Goal: Task Accomplishment & Management: Manage account settings

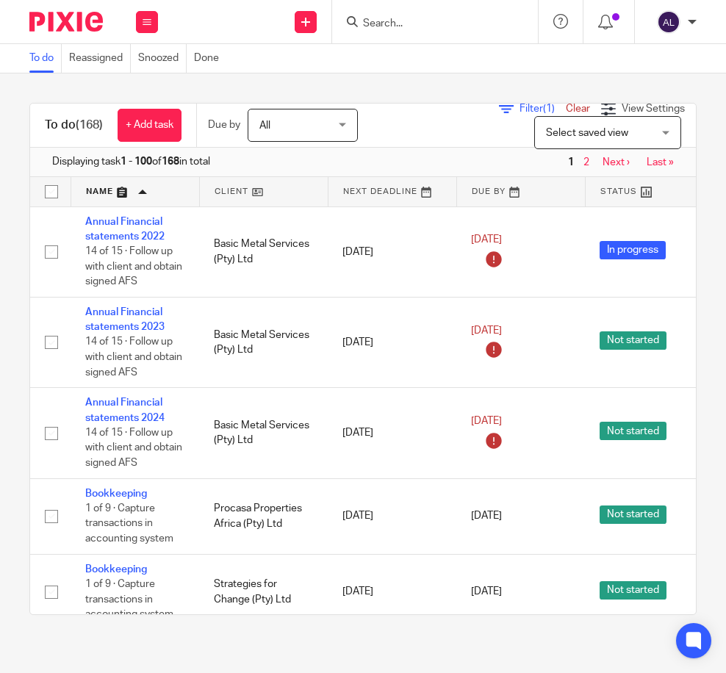
scroll to position [808, 0]
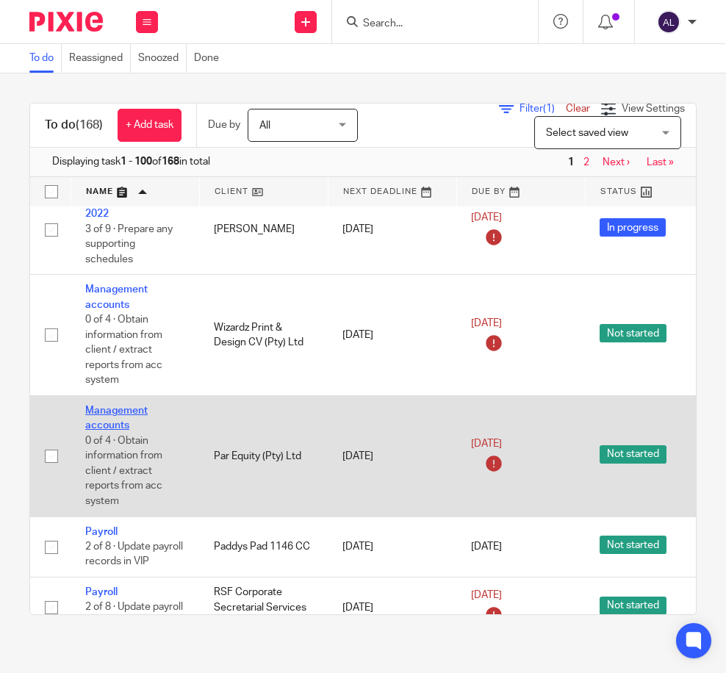
click at [107, 421] on link "Management accounts" at bounding box center [116, 417] width 62 height 25
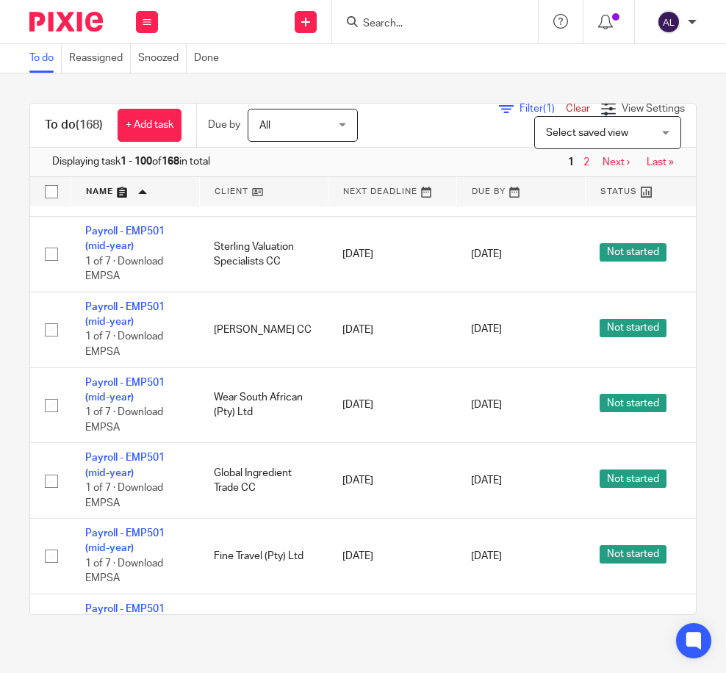
scroll to position [6261, 0]
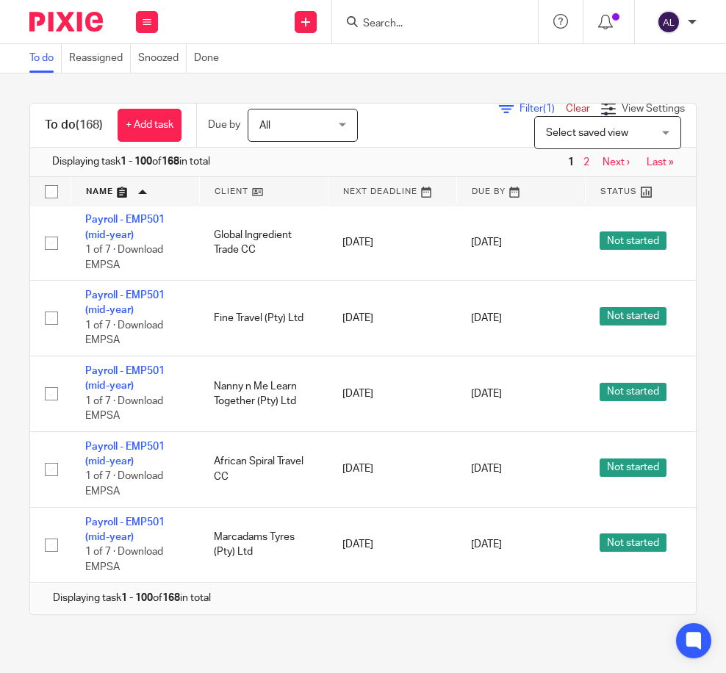
click at [602, 161] on link "Next ›" at bounding box center [615, 162] width 27 height 10
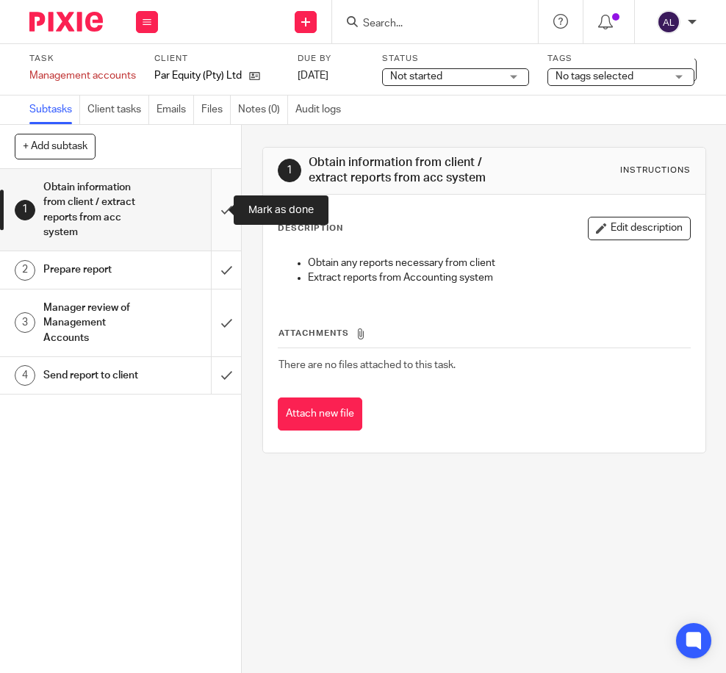
click at [212, 218] on input "submit" at bounding box center [120, 210] width 241 height 82
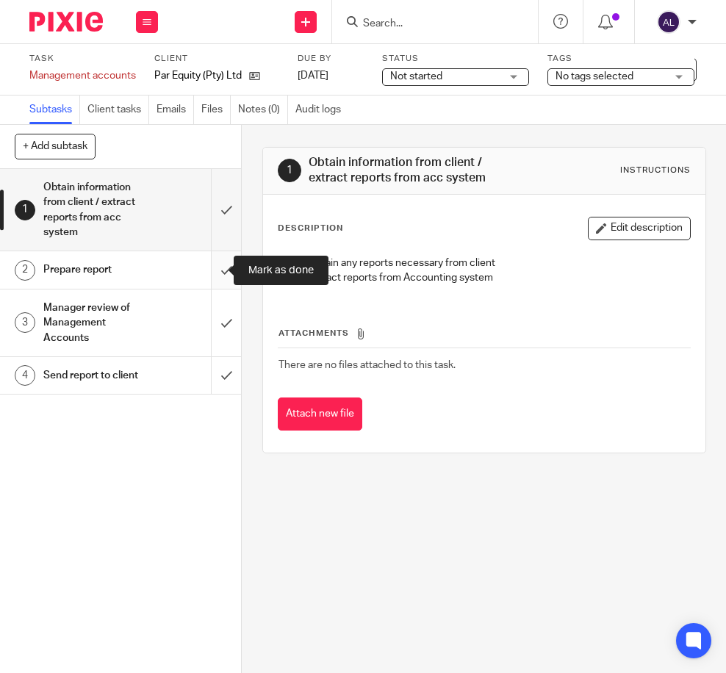
click at [211, 261] on input "submit" at bounding box center [120, 269] width 241 height 37
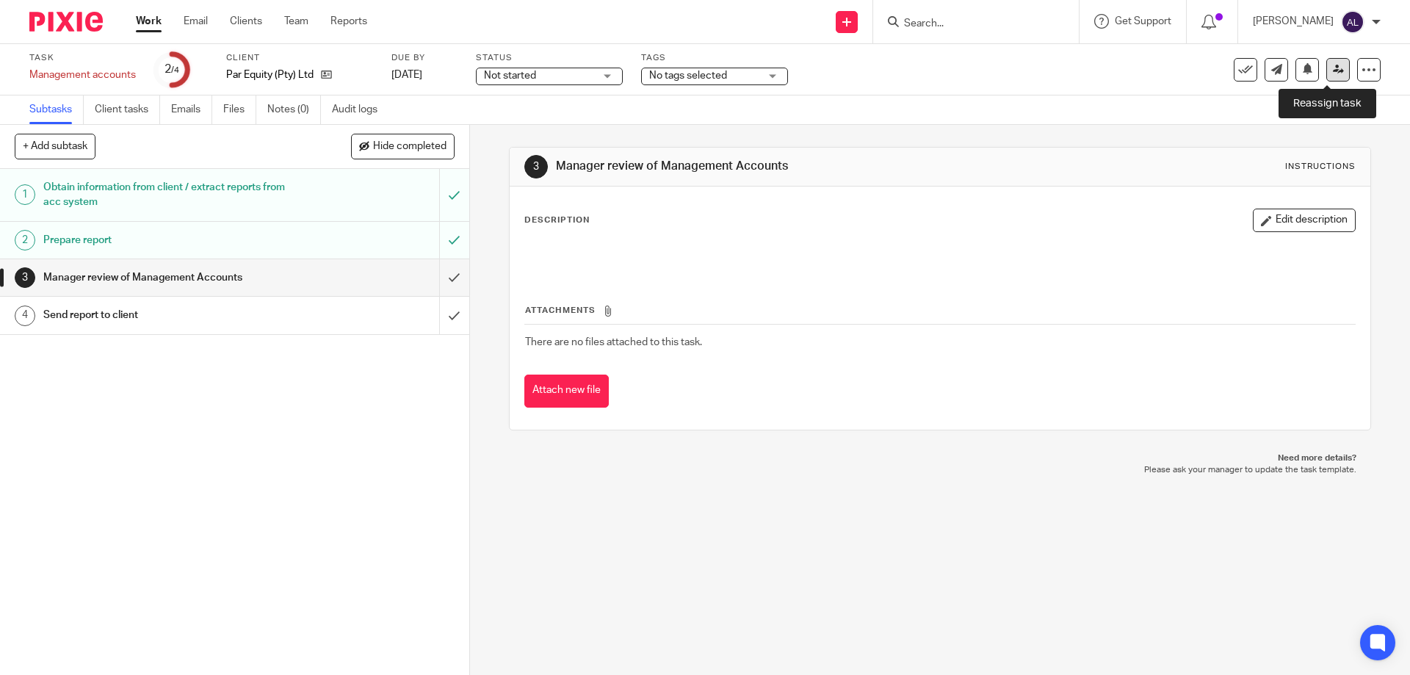
click at [725, 67] on icon at bounding box center [1338, 69] width 11 height 11
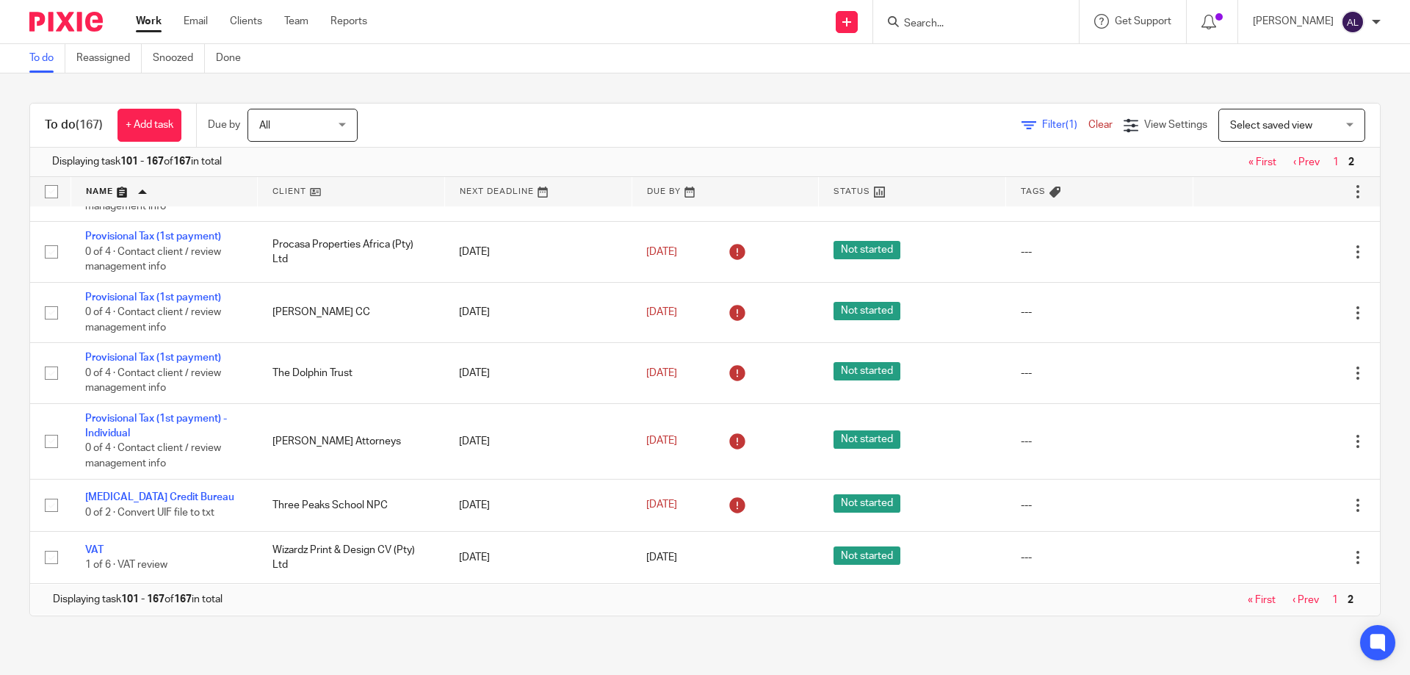
scroll to position [3209, 0]
click at [725, 23] on input "Search" at bounding box center [969, 24] width 132 height 13
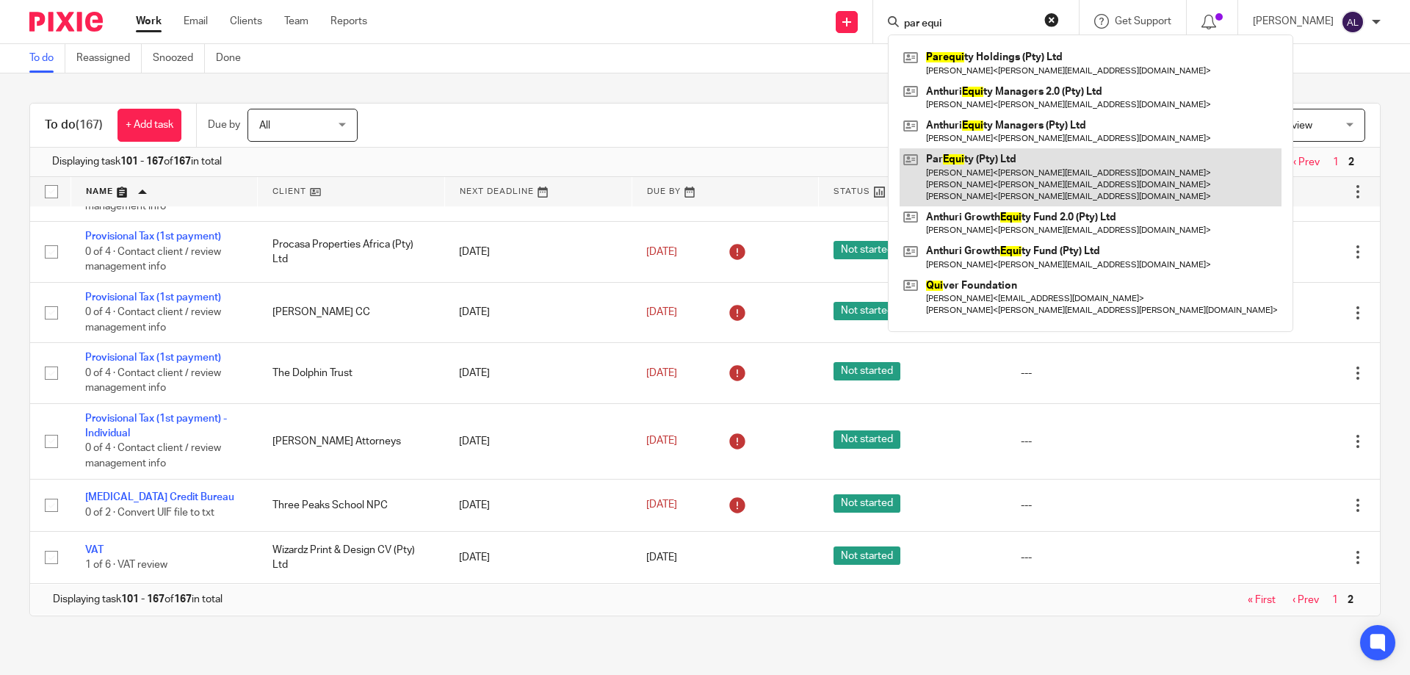
type input "par equi"
click at [725, 166] on link at bounding box center [1091, 177] width 382 height 58
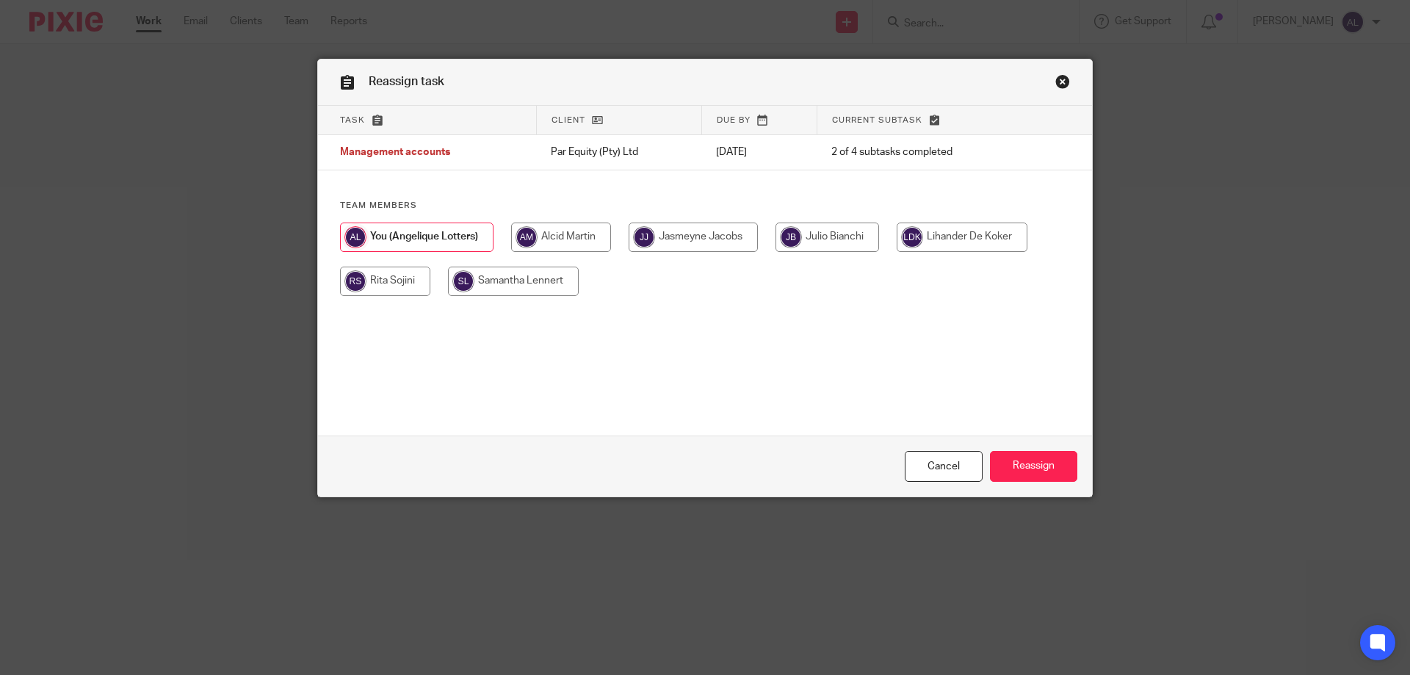
click at [548, 239] on input "radio" at bounding box center [561, 237] width 100 height 29
radio input "true"
click at [1002, 471] on input "Reassign" at bounding box center [1033, 467] width 87 height 32
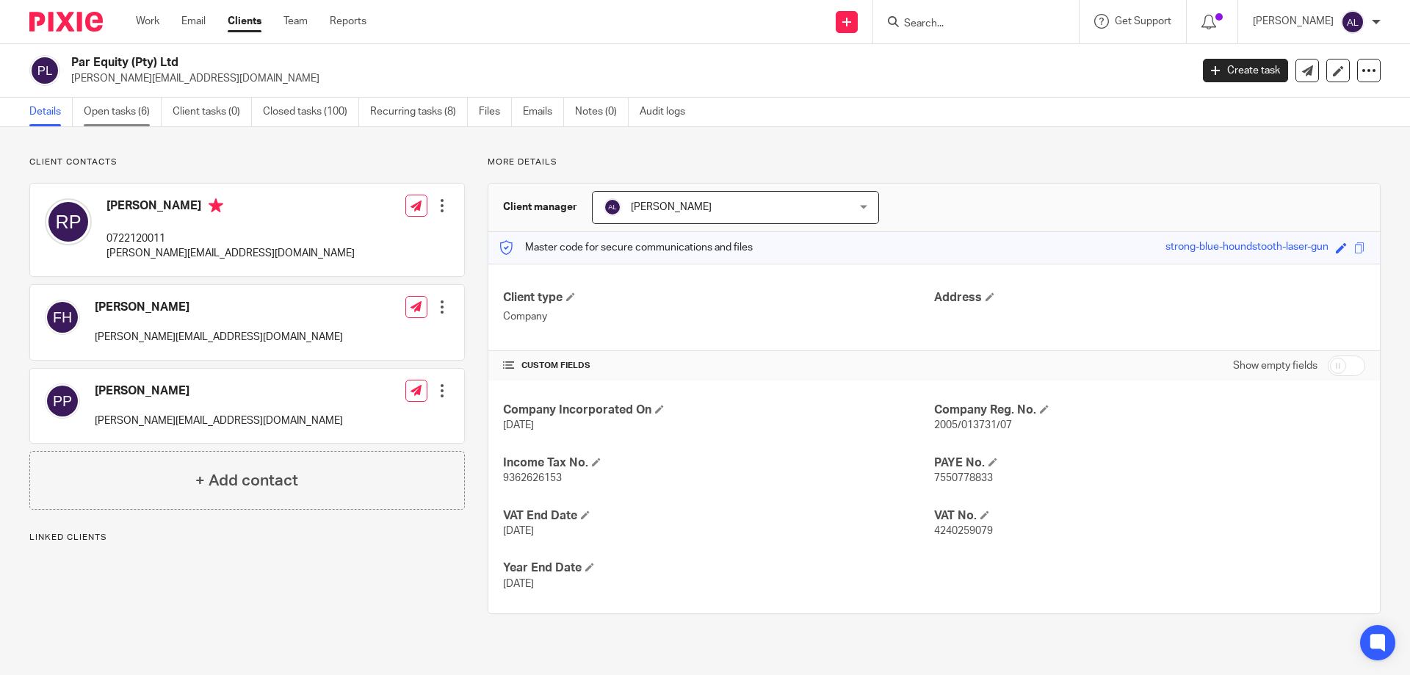
drag, startPoint x: 101, startPoint y: 107, endPoint x: 193, endPoint y: 143, distance: 99.3
click at [102, 107] on link "Open tasks (6)" at bounding box center [123, 112] width 78 height 29
